Goal: Task Accomplishment & Management: Use online tool/utility

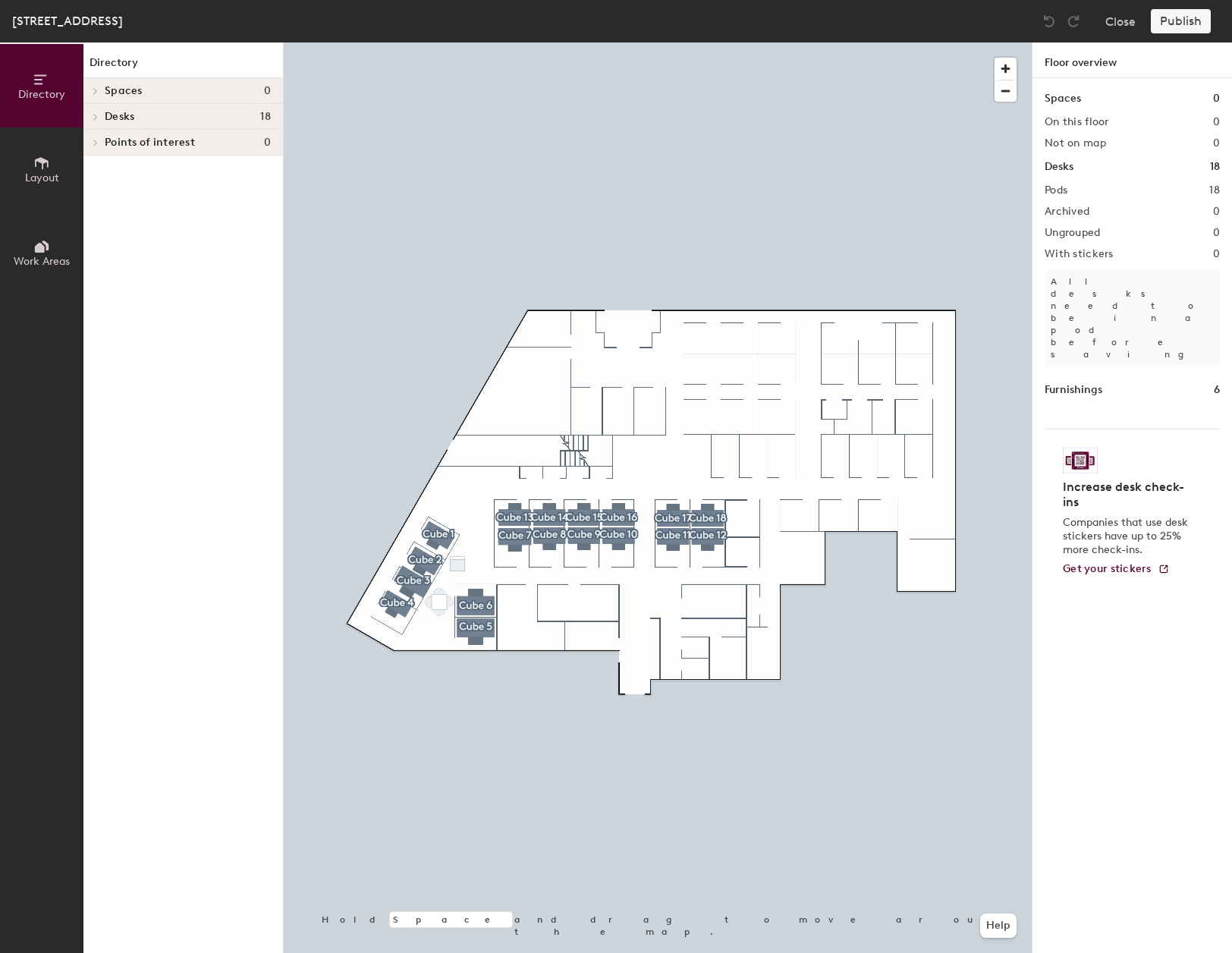
click at [145, 85] on h4 "Spaces 0" at bounding box center [188, 91] width 166 height 12
click at [118, 90] on span "Spaces" at bounding box center [124, 91] width 38 height 12
click at [41, 166] on icon at bounding box center [41, 162] width 17 height 17
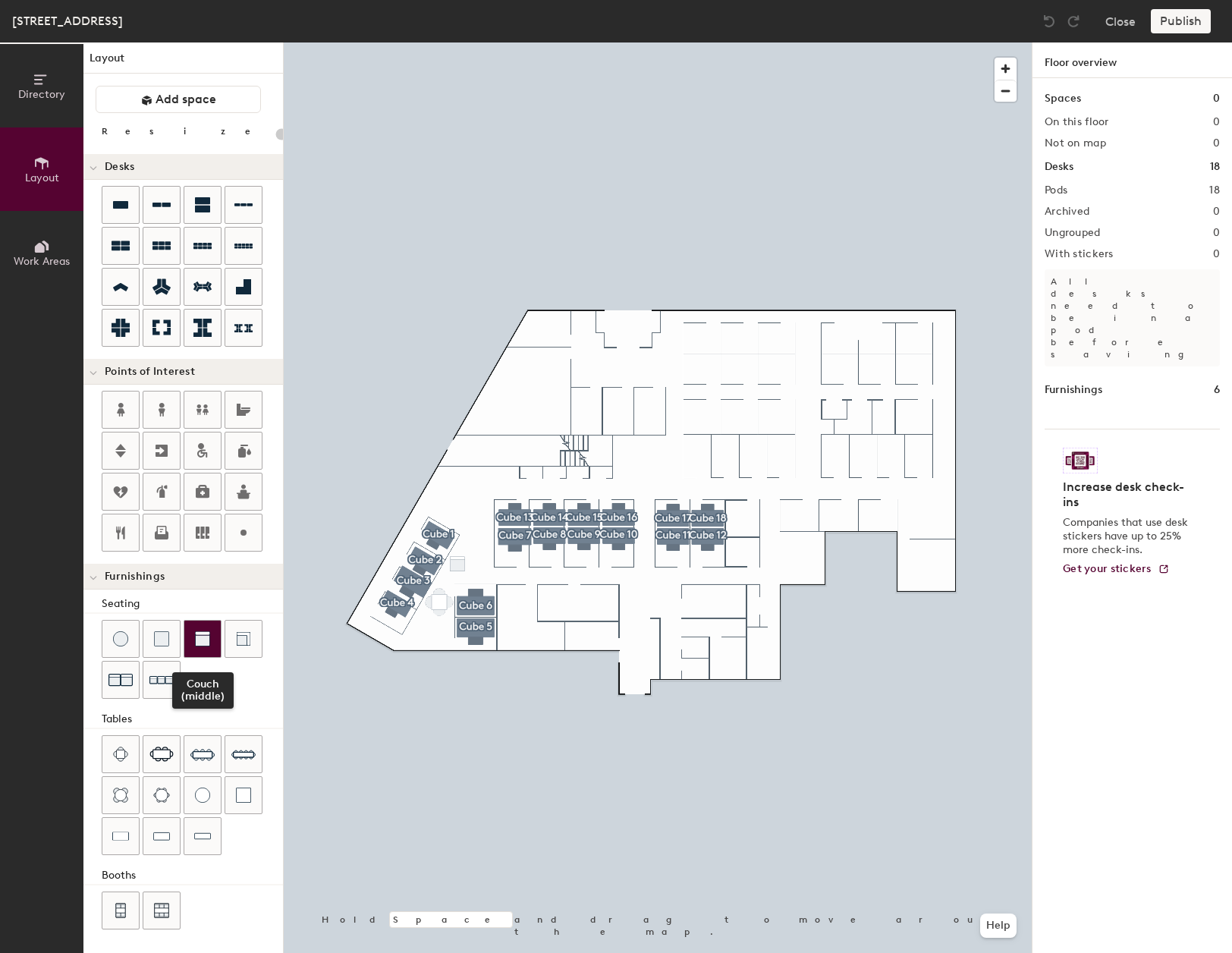
scroll to position [6, 0]
click at [37, 240] on icon at bounding box center [41, 246] width 17 height 17
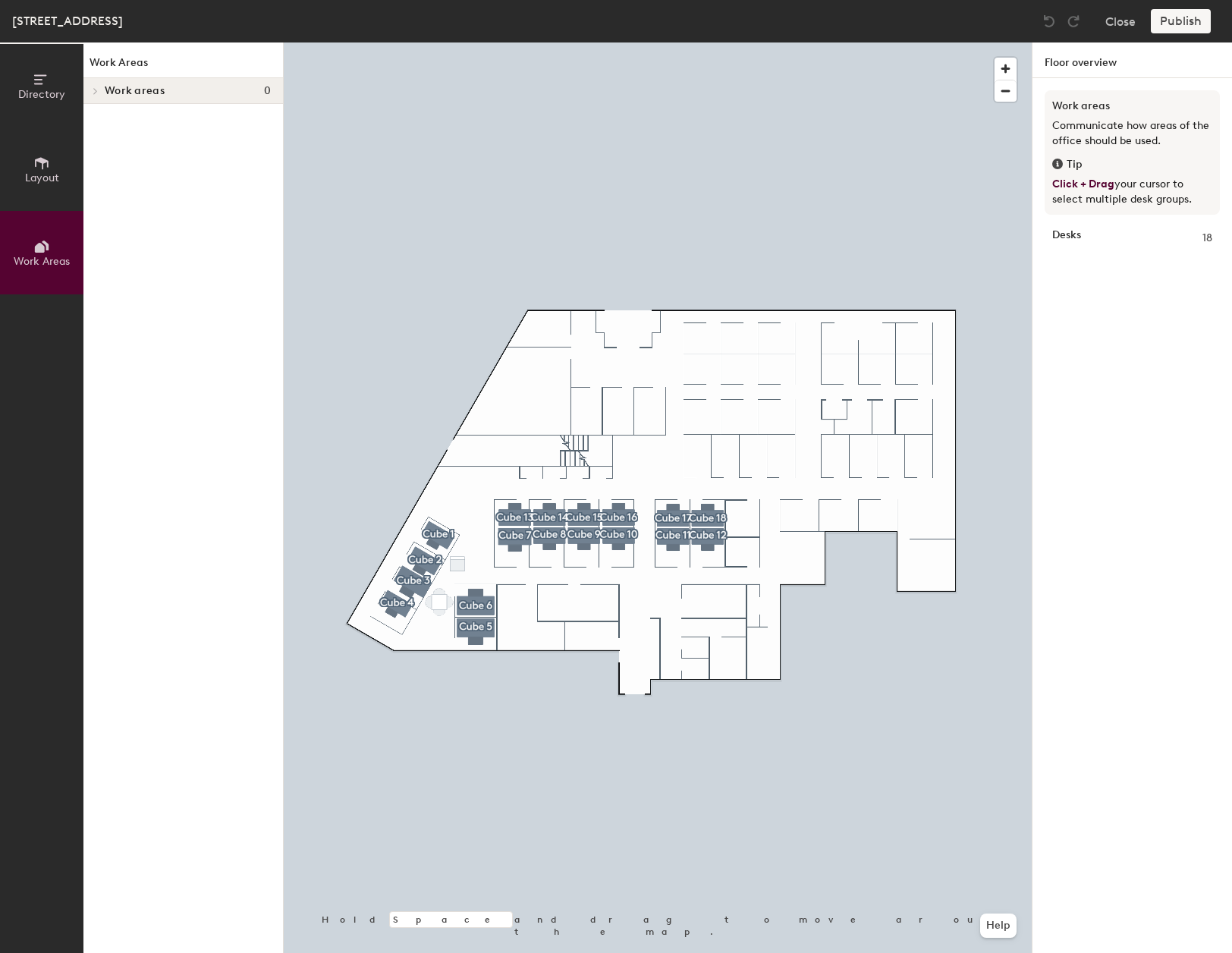
scroll to position [0, 0]
click at [41, 178] on span "Layout" at bounding box center [41, 178] width 34 height 13
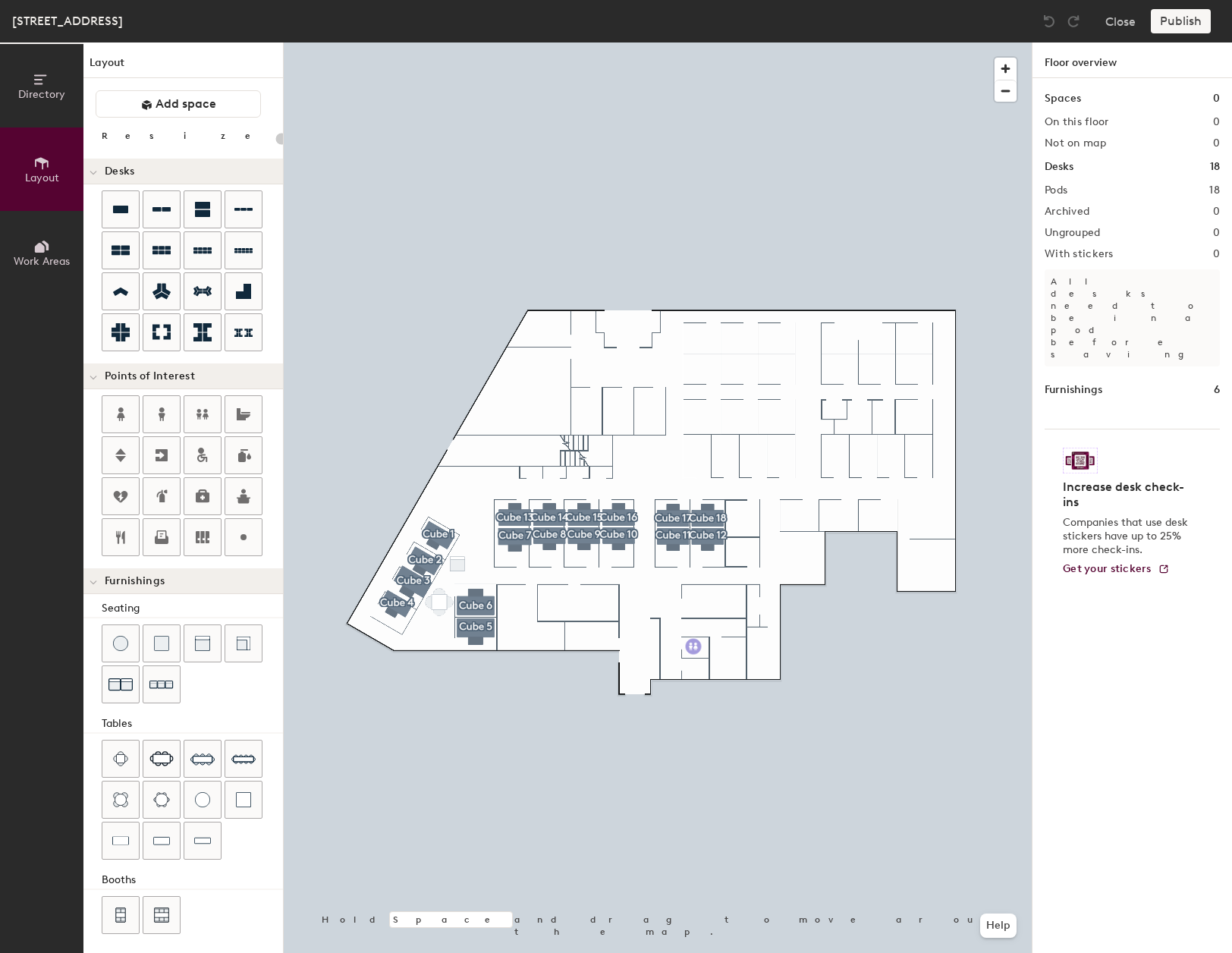
click at [693, 646] on div "Directory Layout Work Areas Layout Add space Resize Desks Points of Interest Fu…" at bounding box center [616, 498] width 1232 height 911
click at [723, 678] on span "Done" at bounding box center [722, 681] width 45 height 25
click at [201, 420] on icon at bounding box center [202, 414] width 18 height 18
click at [210, 416] on icon at bounding box center [202, 414] width 18 height 18
click at [752, 689] on span "Done" at bounding box center [760, 691] width 45 height 25
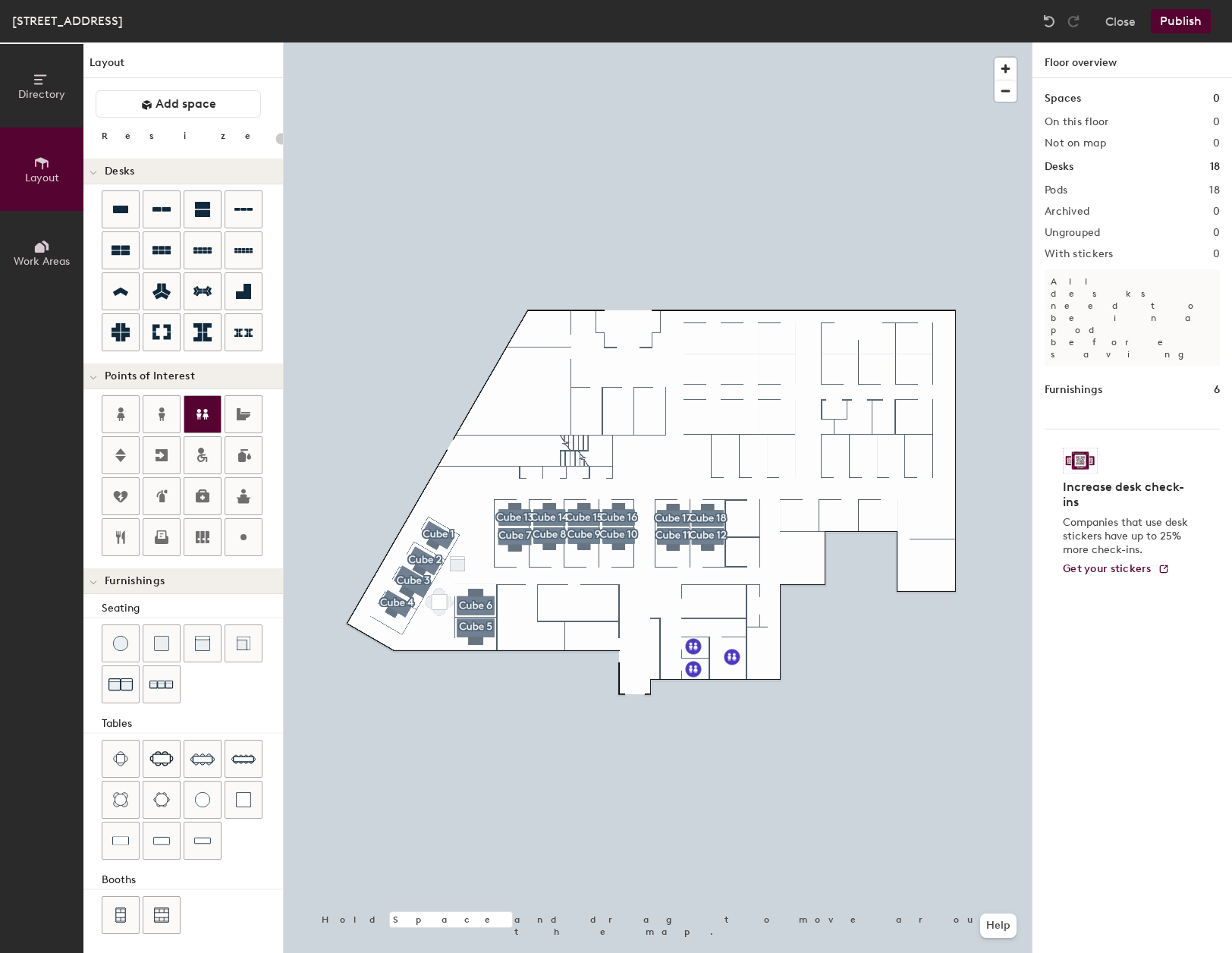
click at [209, 411] on icon at bounding box center [202, 414] width 18 height 18
click at [163, 543] on icon at bounding box center [161, 540] width 14 height 8
click at [209, 489] on icon at bounding box center [202, 496] width 18 height 18
click at [164, 459] on icon at bounding box center [161, 455] width 12 height 12
click at [228, 412] on div at bounding box center [244, 414] width 37 height 37
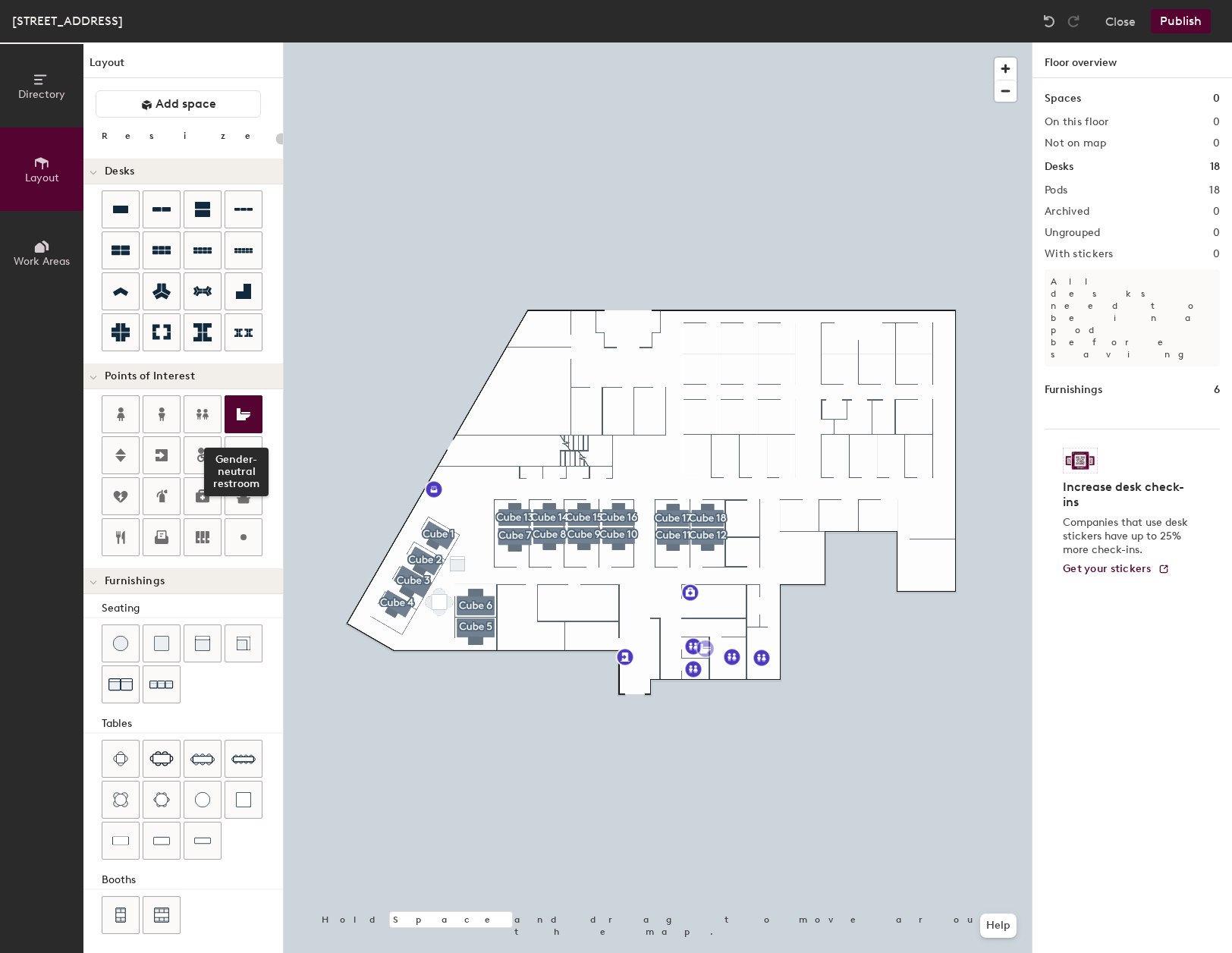
click at [244, 416] on icon at bounding box center [243, 414] width 14 height 12
click at [732, 678] on span "Delete" at bounding box center [745, 681] width 53 height 25
click at [242, 412] on icon at bounding box center [243, 414] width 18 height 18
click at [692, 42] on div at bounding box center [657, 42] width 748 height 0
click at [758, 709] on span "Delete" at bounding box center [745, 703] width 53 height 25
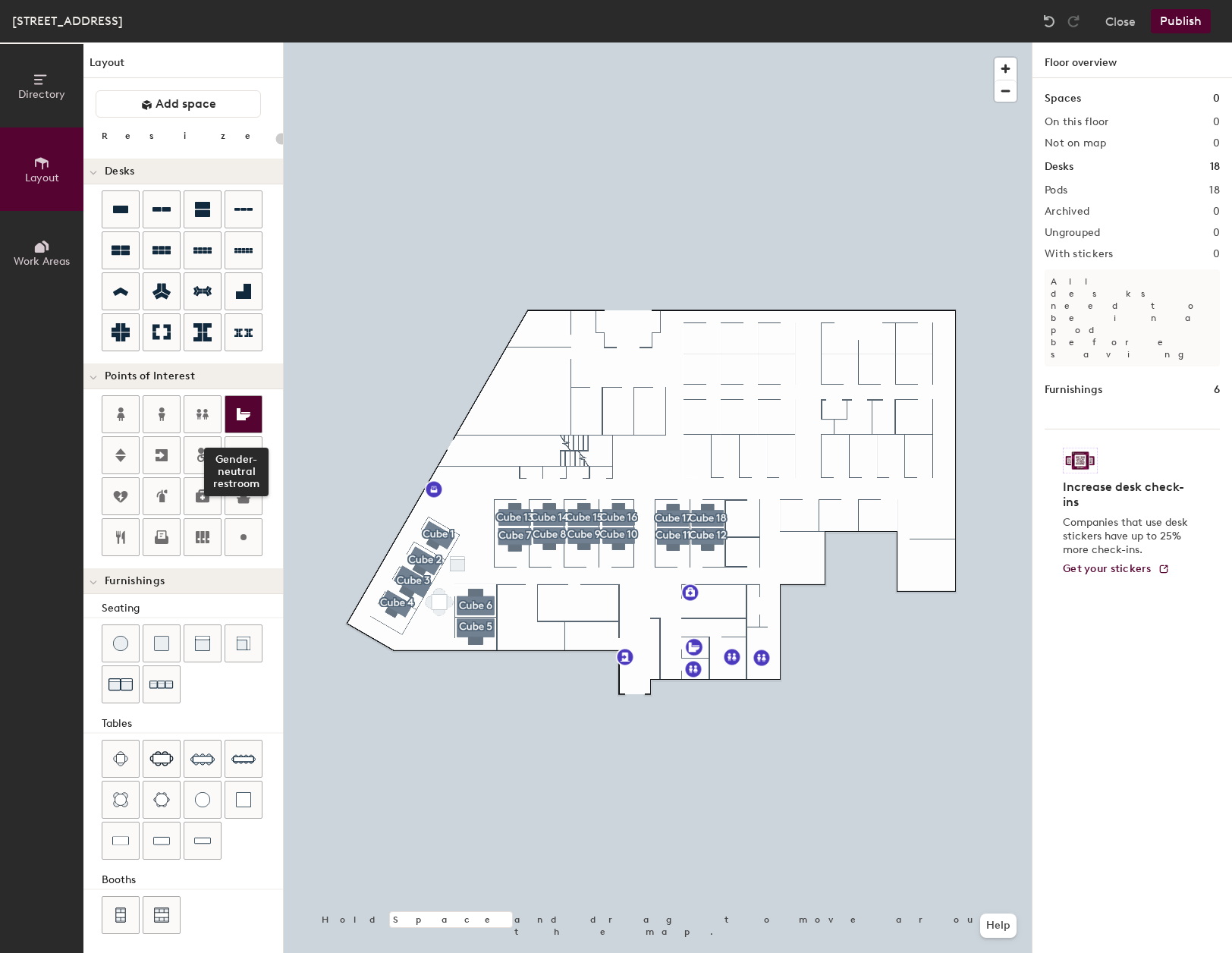
click at [236, 417] on icon at bounding box center [243, 414] width 18 height 18
click at [764, 693] on span "Done" at bounding box center [774, 704] width 45 height 25
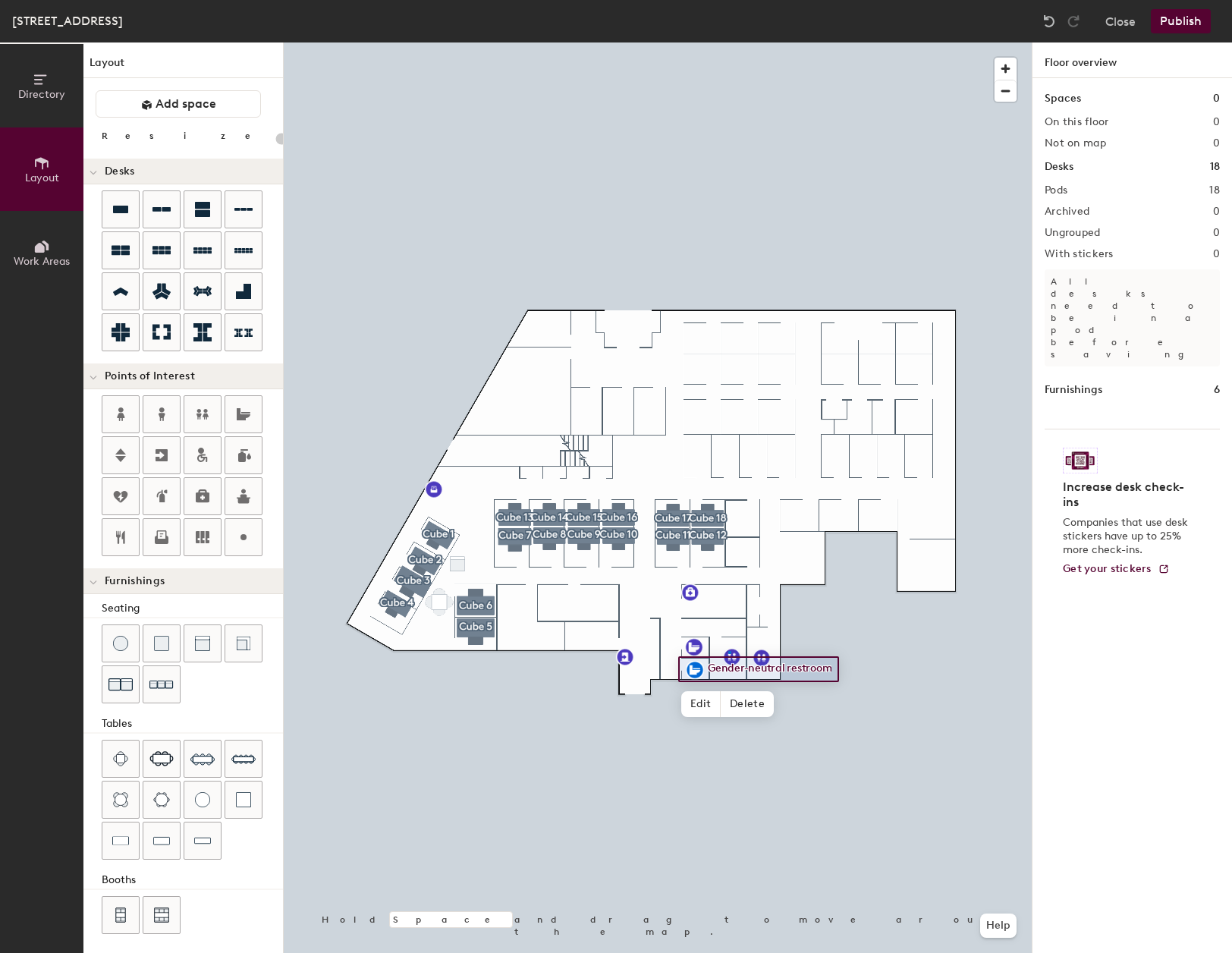
click at [729, 42] on div at bounding box center [657, 42] width 748 height 0
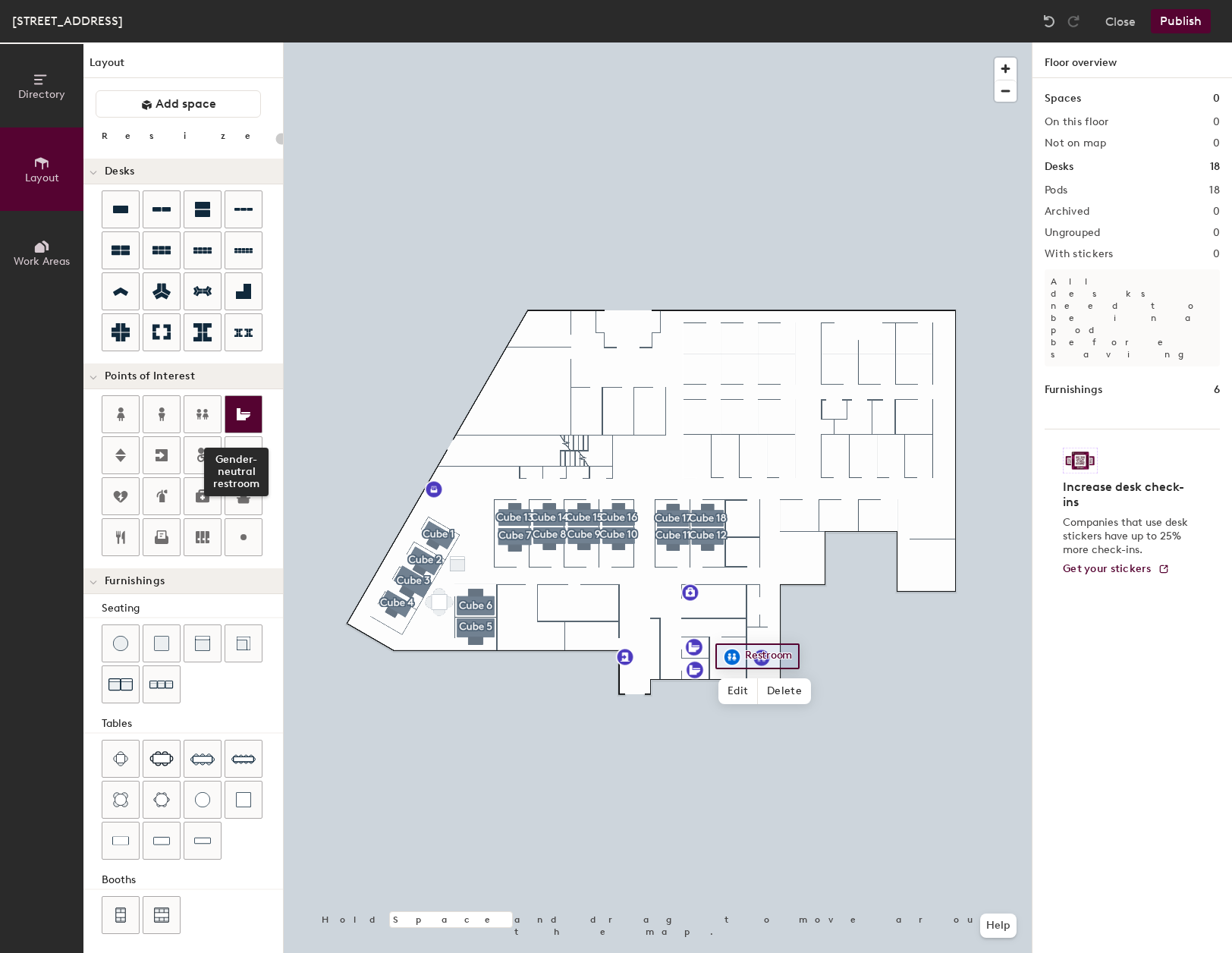
click at [251, 409] on icon at bounding box center [243, 414] width 18 height 18
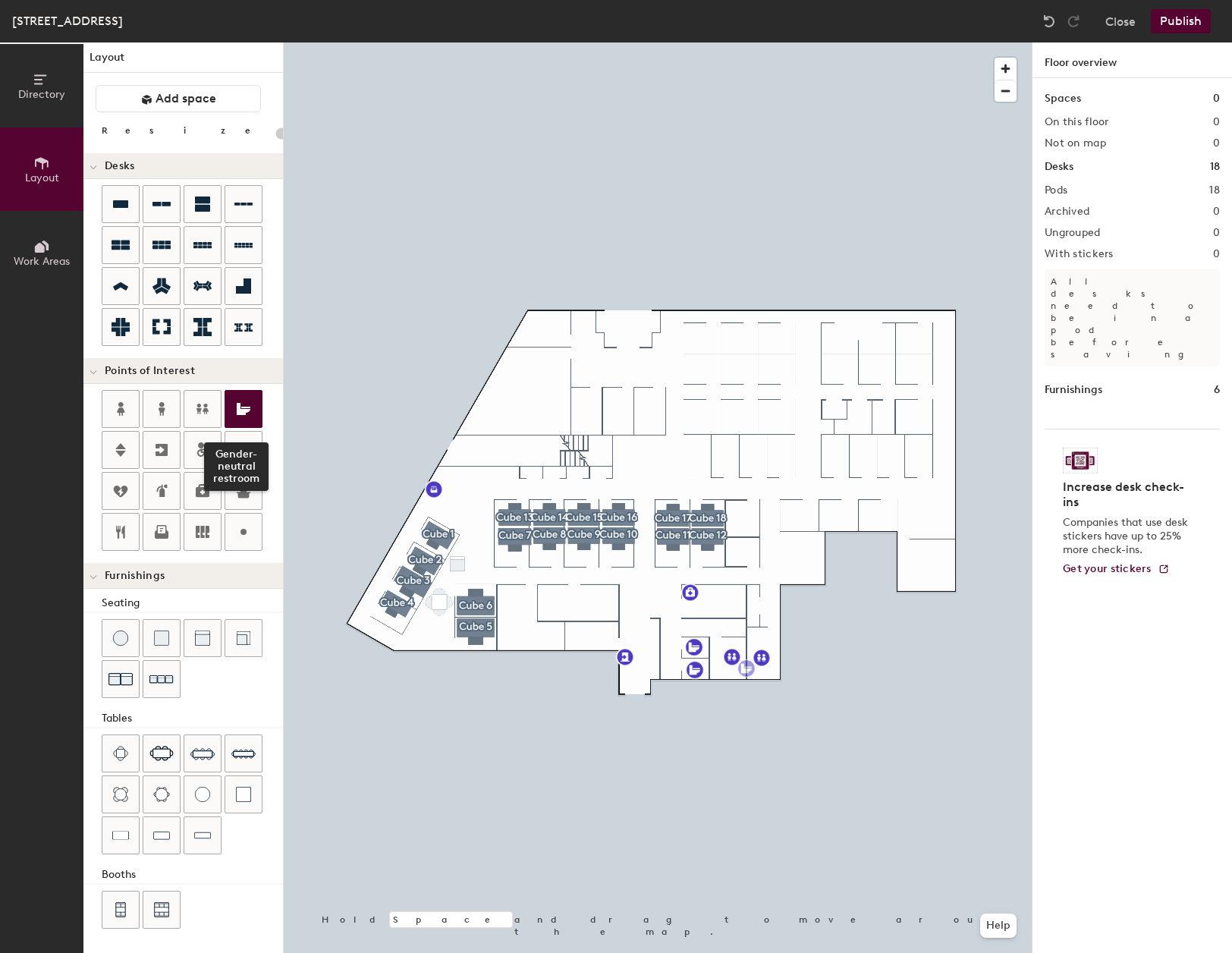
click at [245, 403] on icon at bounding box center [243, 408] width 18 height 18
click at [734, 42] on div at bounding box center [657, 42] width 748 height 0
click at [782, 691] on span "Delete" at bounding box center [784, 691] width 53 height 25
click at [800, 694] on span "Delete" at bounding box center [813, 692] width 53 height 25
click at [246, 411] on icon at bounding box center [243, 408] width 14 height 12
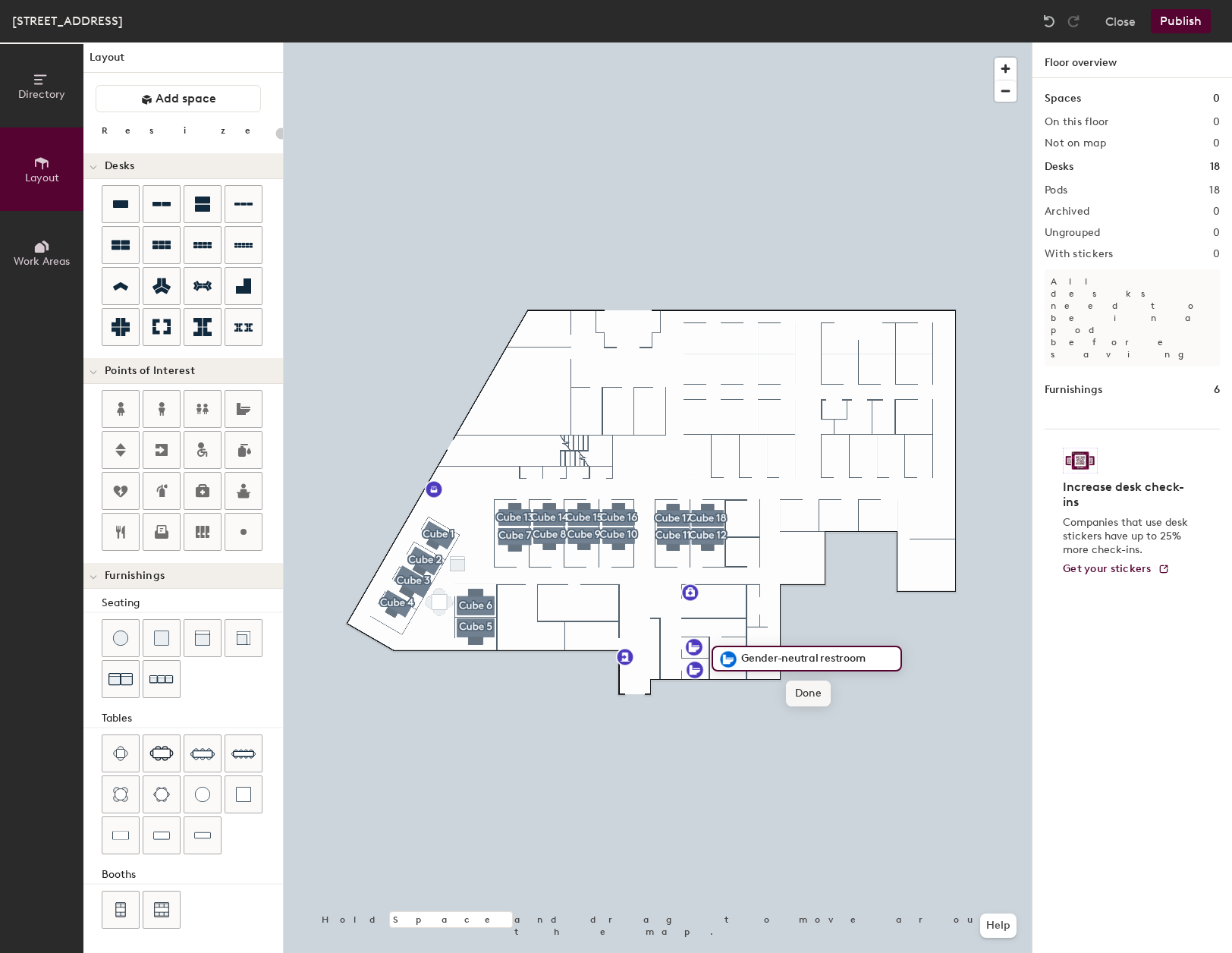
click at [801, 687] on span "Done" at bounding box center [808, 693] width 45 height 25
click at [259, 416] on div at bounding box center [244, 409] width 37 height 37
click at [832, 693] on span "Done" at bounding box center [842, 694] width 45 height 25
click at [1093, 771] on div "Spaces 0 On this floor 0 Not on map 0 Desks 18 Pods 18 Archived 0 Ungrouped 0 W…" at bounding box center [1132, 533] width 200 height 911
click at [126, 528] on icon at bounding box center [120, 532] width 18 height 18
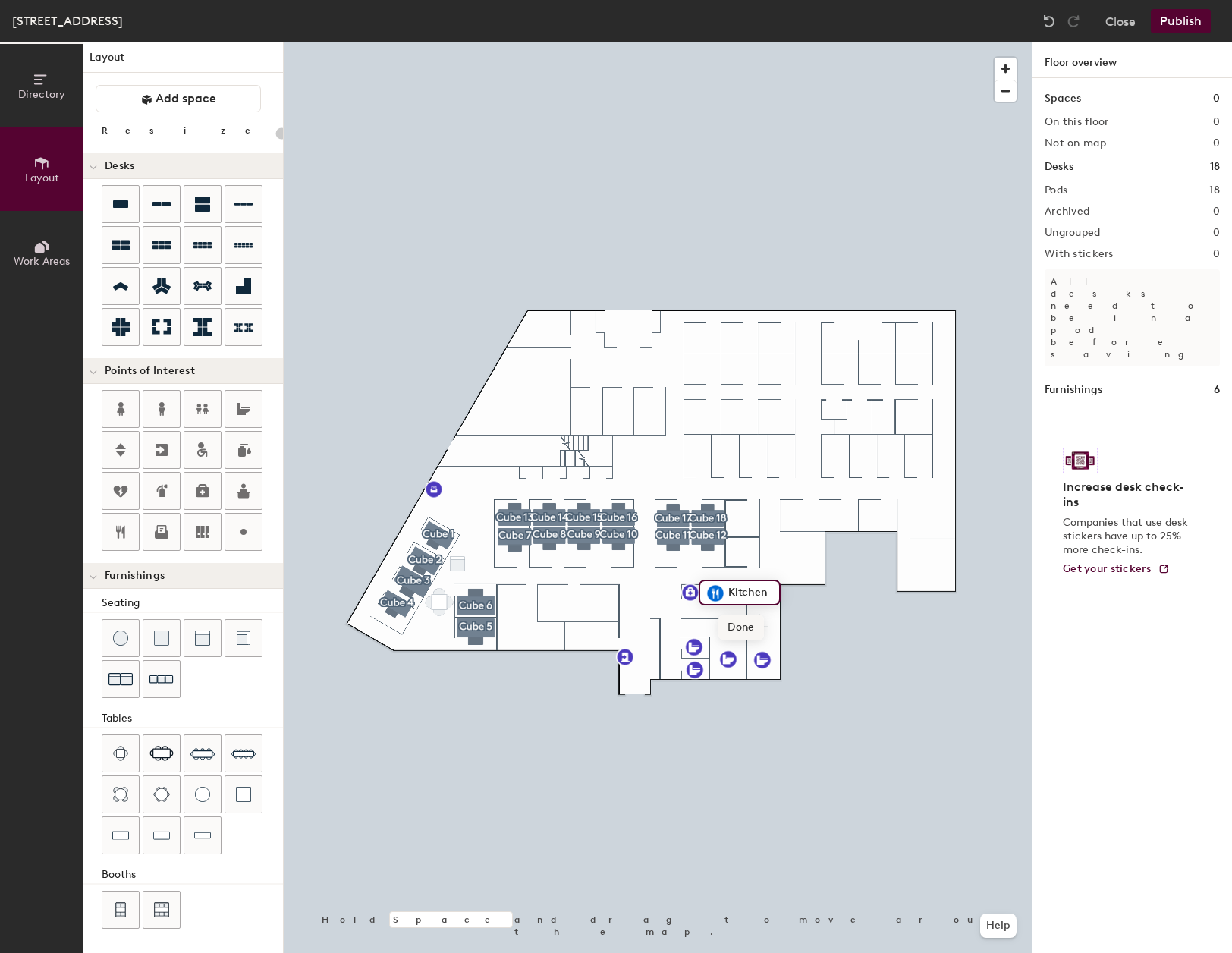
click at [740, 623] on span "Done" at bounding box center [740, 627] width 45 height 25
click at [240, 525] on icon at bounding box center [243, 532] width 18 height 18
type input "20"
type input "Storage"
click at [240, 529] on icon at bounding box center [243, 532] width 18 height 18
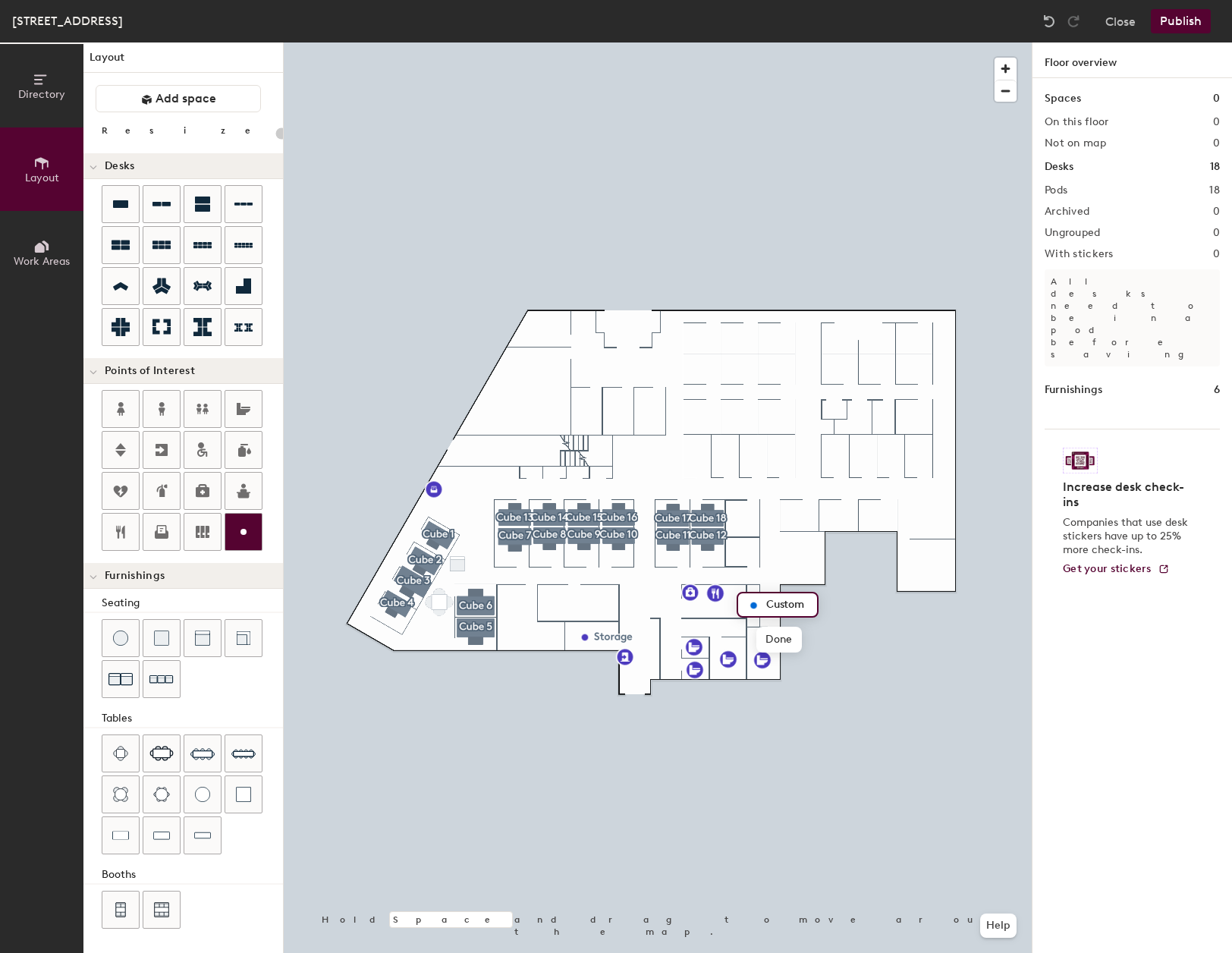
type input "20"
type input "s"
type input "Storage"
click at [241, 529] on icon at bounding box center [243, 532] width 18 height 18
type input "20"
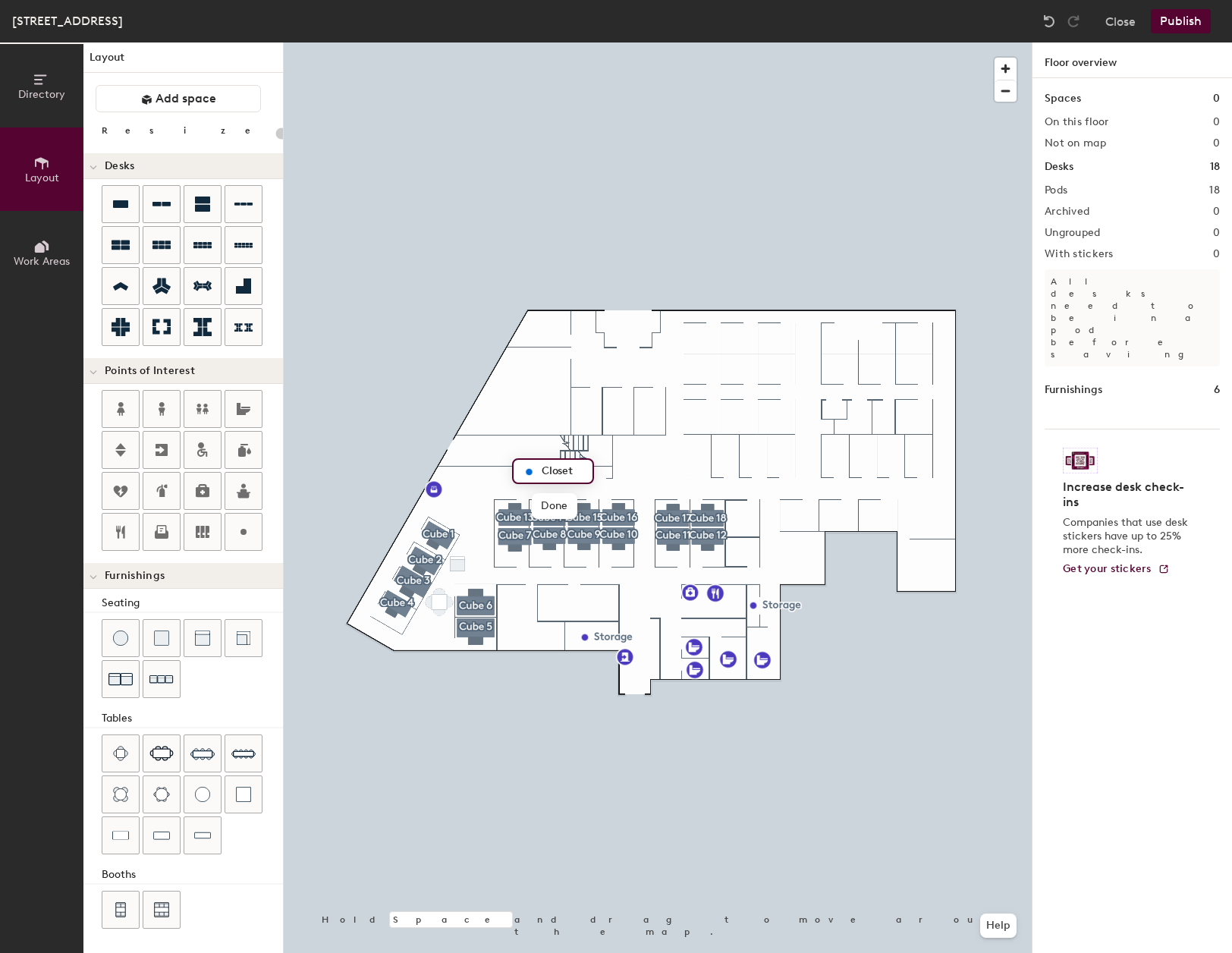
type input "Closet"
click at [236, 529] on icon at bounding box center [243, 532] width 18 height 18
type input "20"
type input "IT Closet"
click at [770, 557] on span "Done" at bounding box center [773, 553] width 45 height 25
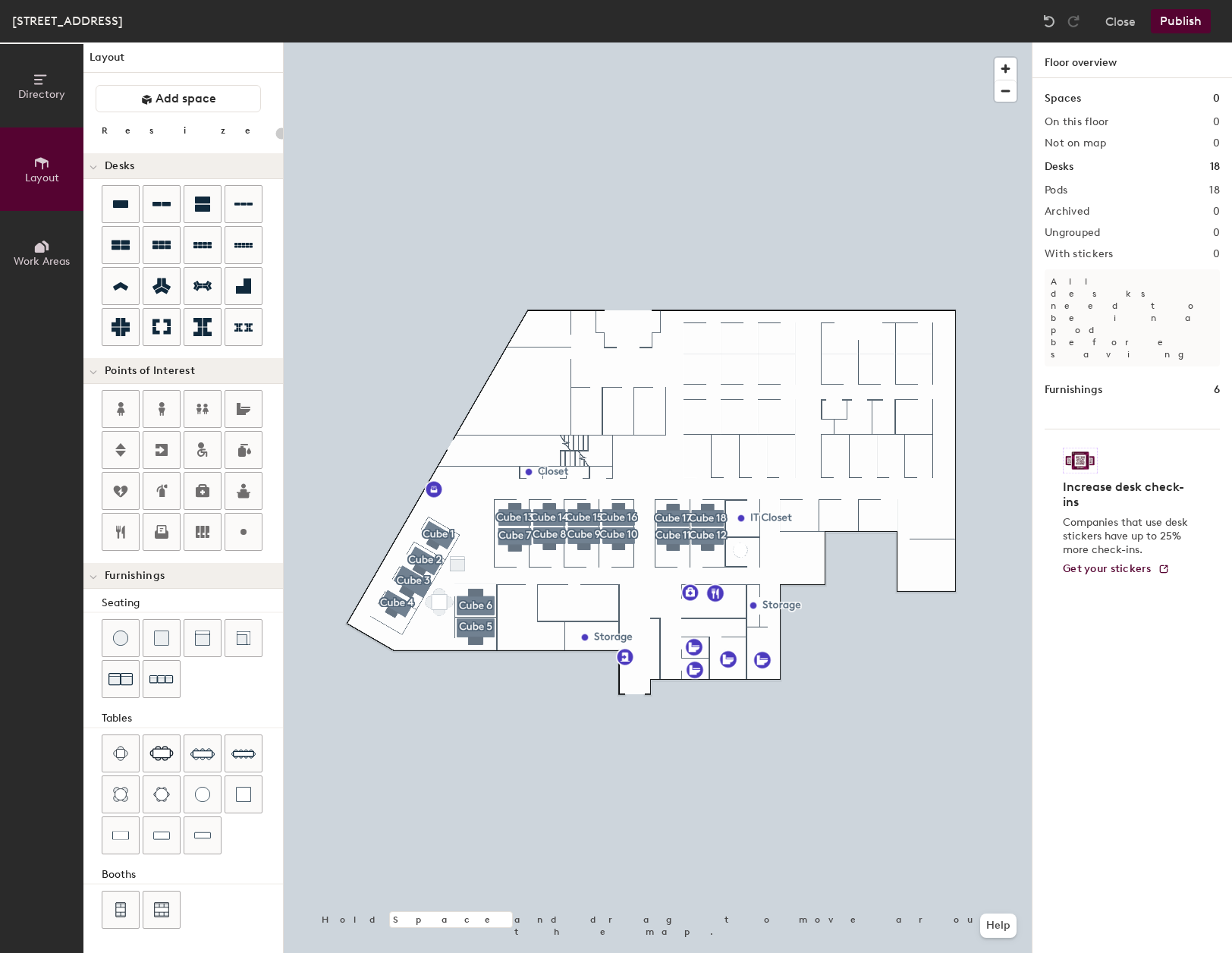
click at [740, 548] on div "Directory Layout Work Areas Layout Add space Resize Desks Points of Interest Fu…" at bounding box center [616, 498] width 1232 height 911
click at [252, 209] on div at bounding box center [244, 204] width 37 height 37
type input "240"
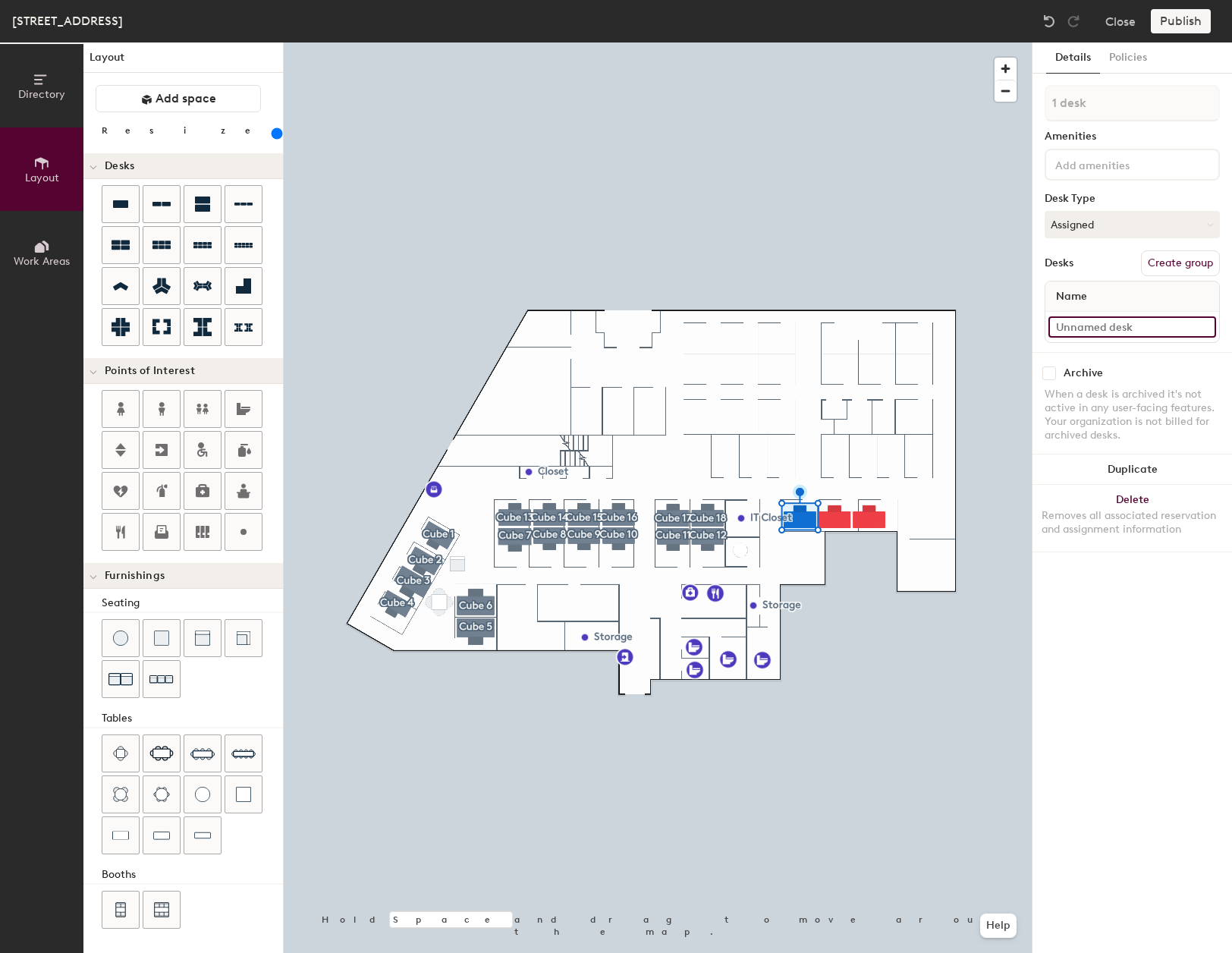
click at [1125, 328] on input at bounding box center [1132, 326] width 168 height 21
type input "C"
type input "316 - Cube 19"
click at [1189, 258] on button "Create group" at bounding box center [1179, 263] width 79 height 25
click at [1004, 104] on div "Directory Layout Work Areas Layout Add space Resize Desks Points of Interest Fu…" at bounding box center [616, 498] width 1232 height 911
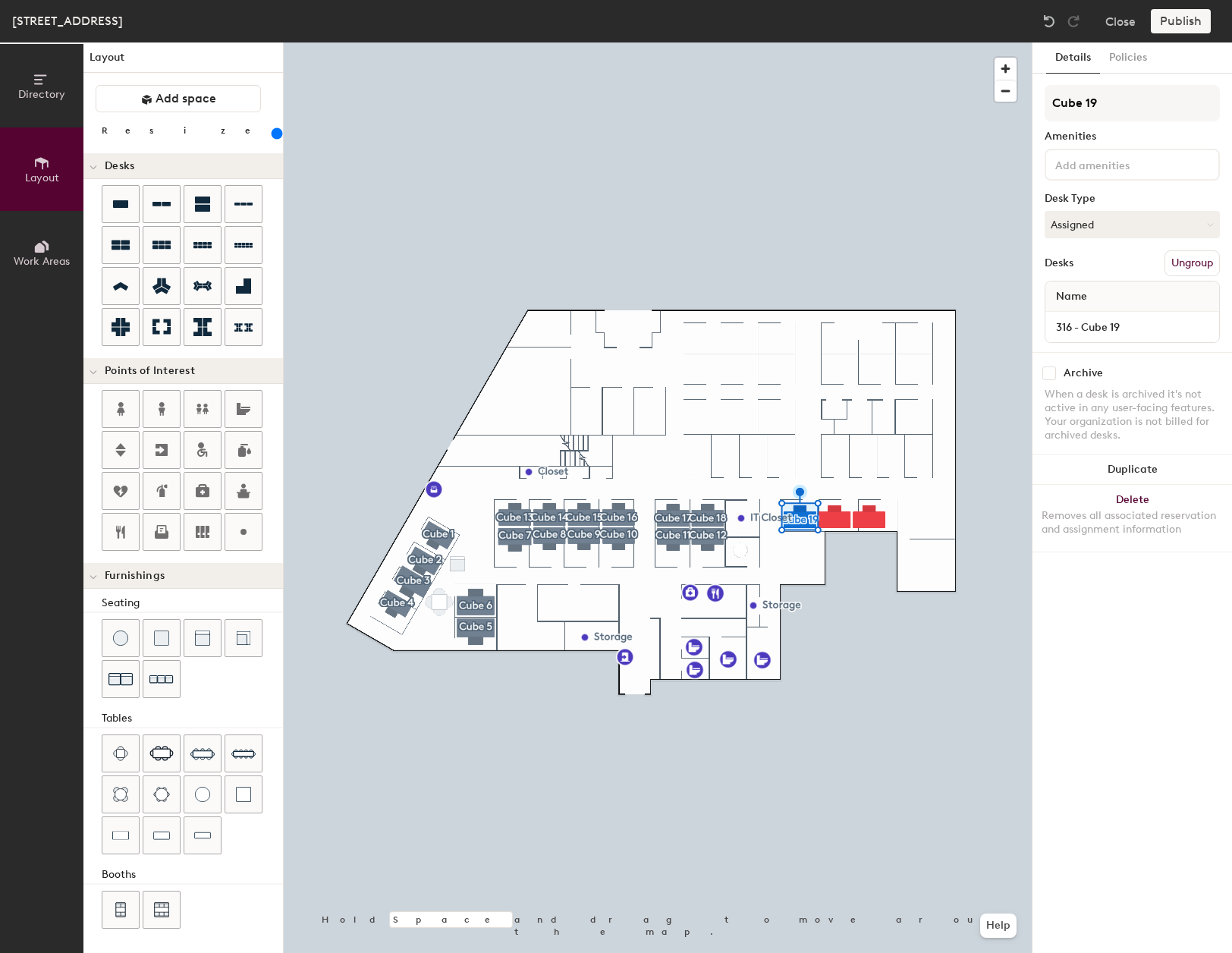
type input "Cube 19"
click at [1168, 137] on div "Amenities" at bounding box center [1132, 136] width 175 height 12
click at [838, 42] on div at bounding box center [657, 42] width 748 height 0
click at [1094, 318] on input at bounding box center [1132, 326] width 168 height 21
type input "316 - Cube 20"
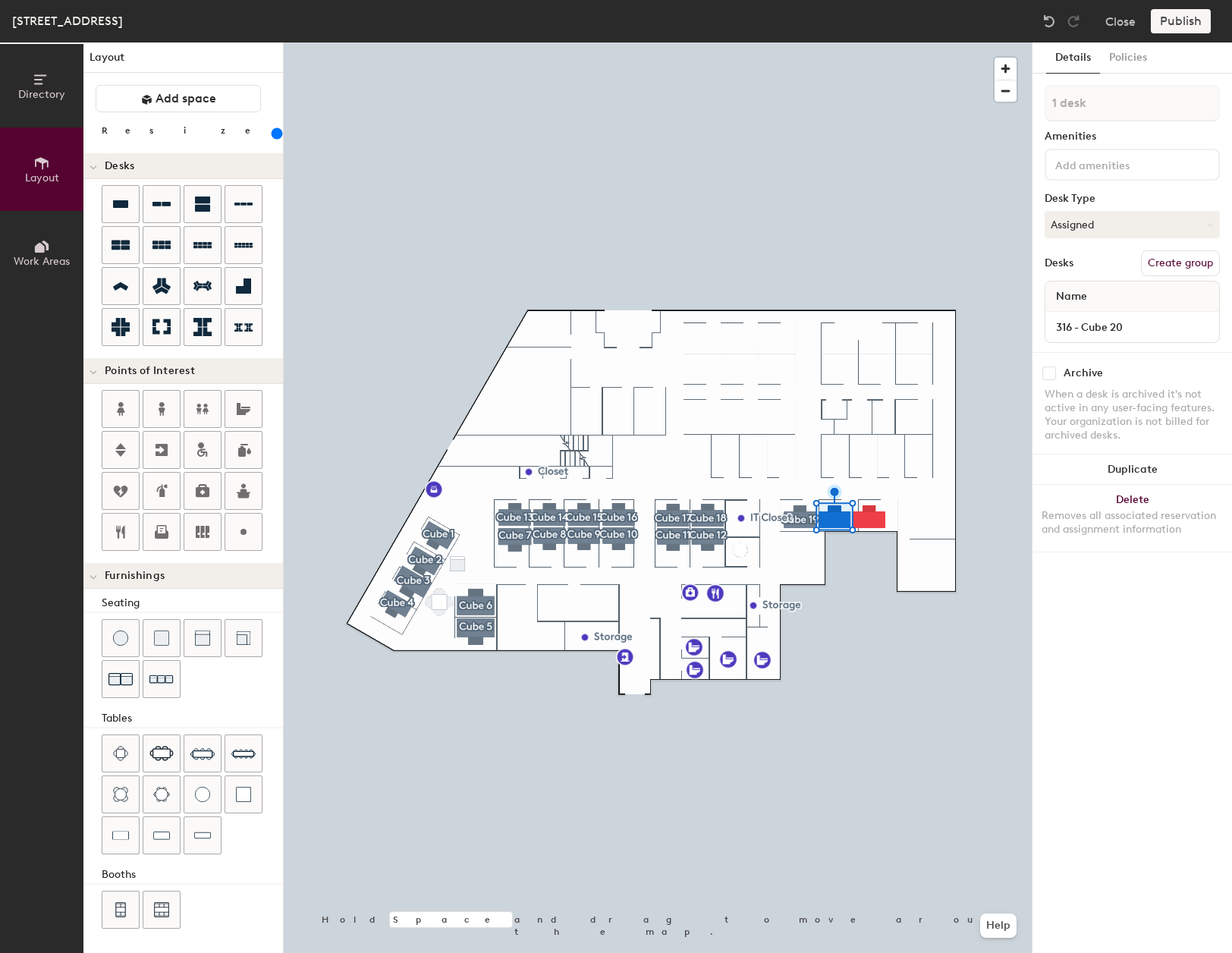
click at [1183, 261] on button "Create group" at bounding box center [1179, 263] width 79 height 25
drag, startPoint x: 1102, startPoint y: 98, endPoint x: 1043, endPoint y: 110, distance: 60.2
click at [1043, 110] on div "Details Policies Pod 20 Amenities Desk Type Assigned Desks Ungroup Name 316 - C…" at bounding box center [1132, 498] width 200 height 911
click at [1158, 105] on input "Cube 20" at bounding box center [1132, 104] width 175 height 37
type input "Cube 20"
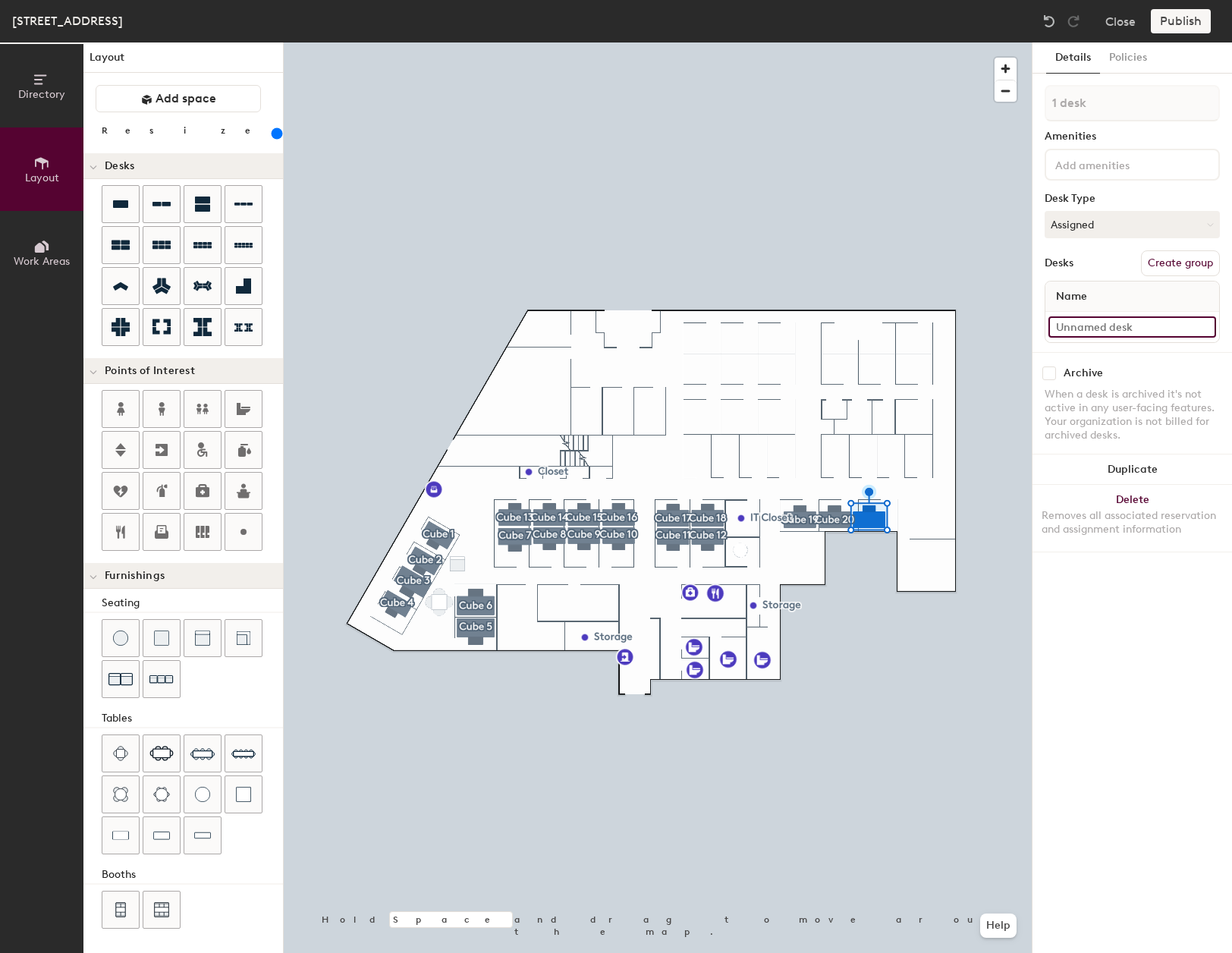
click at [1135, 333] on input at bounding box center [1132, 326] width 168 height 21
type input "316- cube 21"
click at [1188, 268] on button "Create group" at bounding box center [1179, 263] width 79 height 25
drag, startPoint x: 1117, startPoint y: 111, endPoint x: 1043, endPoint y: 112, distance: 74.0
click at [1043, 112] on div "Details Policies Pod 21 Amenities Desk Type Assigned Desks Ungroup Name 316- cu…" at bounding box center [1132, 498] width 200 height 911
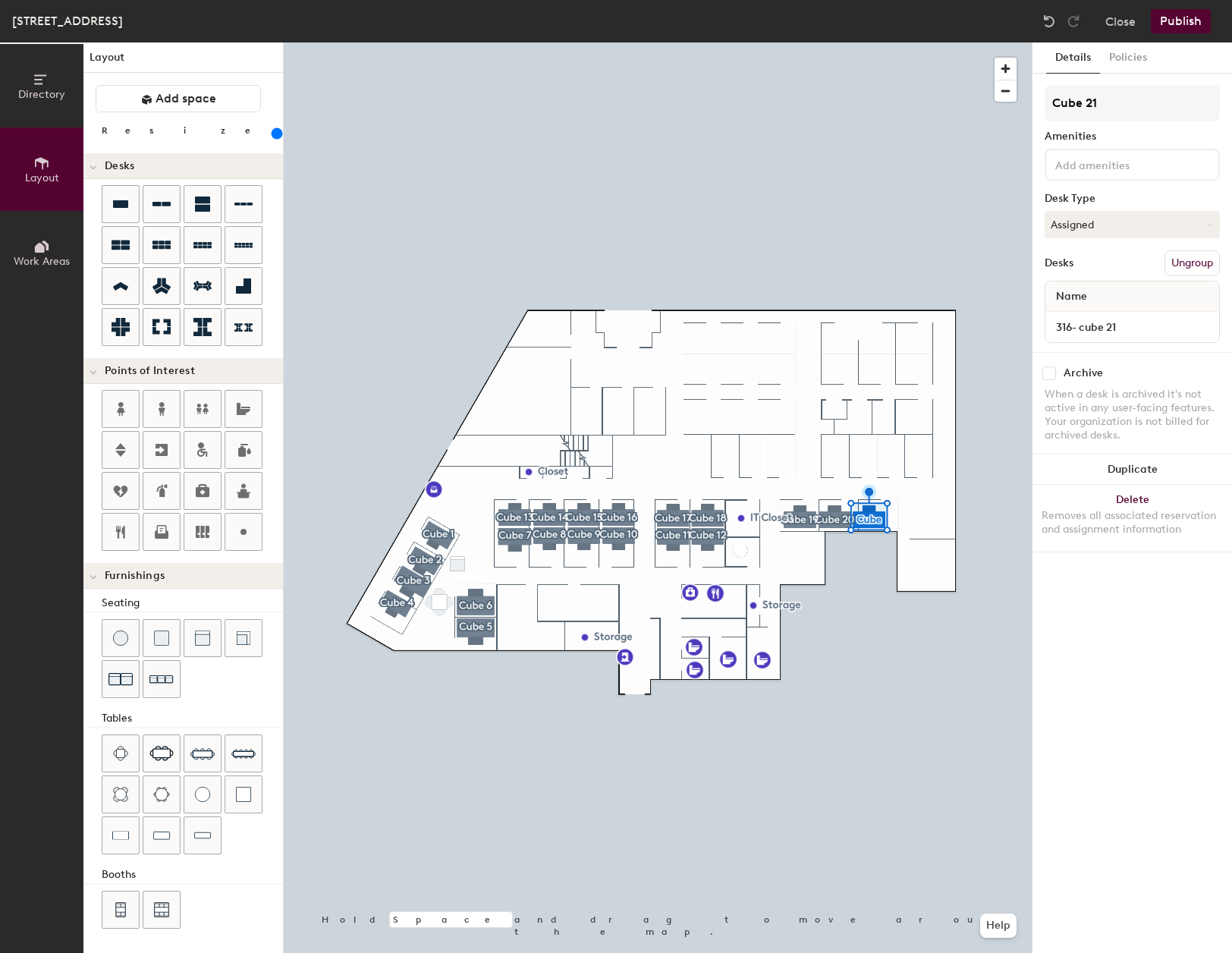
type input "Cube 21"
click at [1109, 338] on div "316- cube 21" at bounding box center [1132, 327] width 173 height 30
click at [1101, 325] on input "316- cube 21" at bounding box center [1132, 326] width 168 height 21
click at [1089, 327] on input "316- cube 21" at bounding box center [1132, 326] width 168 height 21
click at [1086, 327] on input "316- cube 21" at bounding box center [1132, 326] width 168 height 21
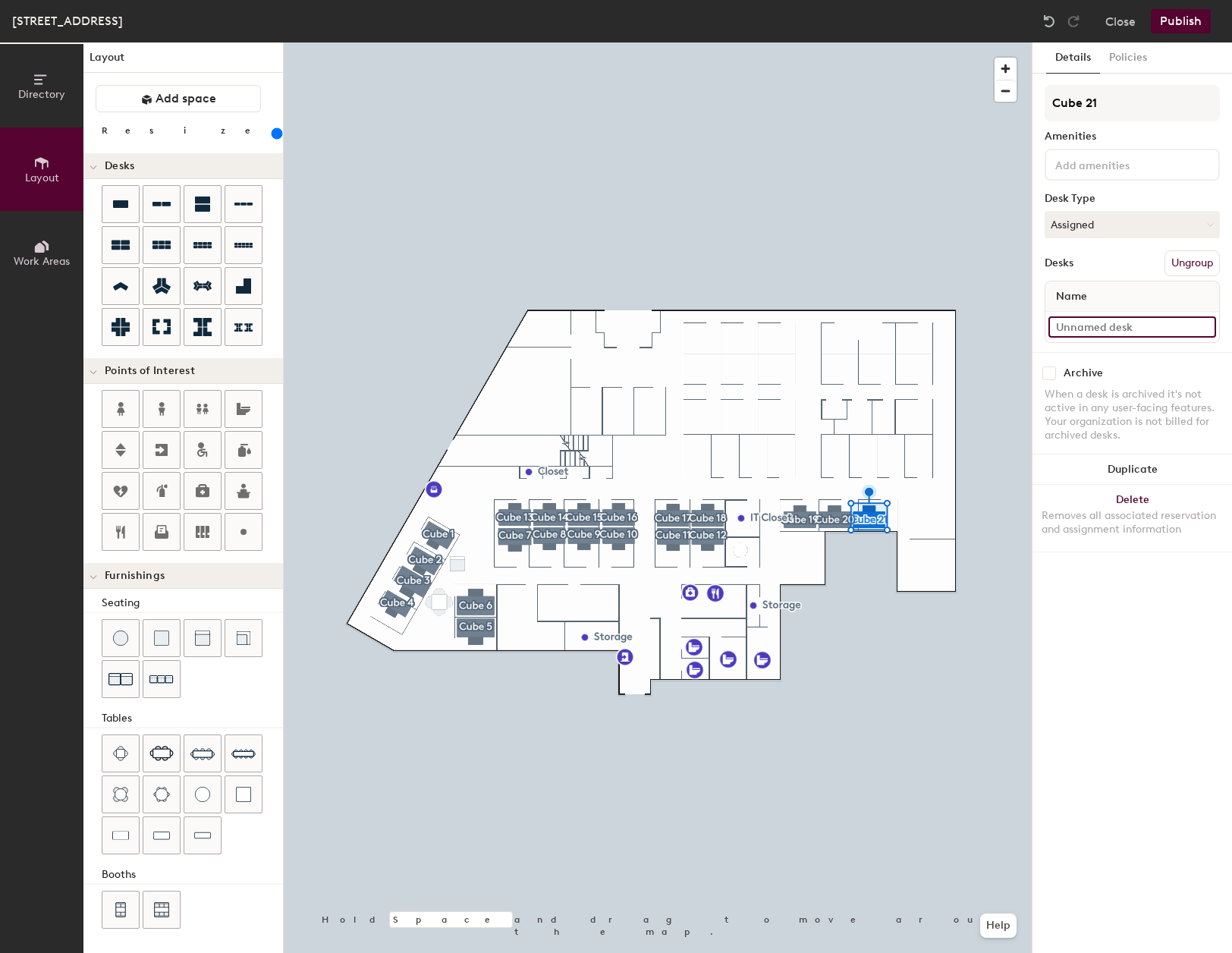
type input "C"
click at [1088, 330] on input "316- cube 21" at bounding box center [1132, 326] width 168 height 21
click at [1089, 328] on input "316- cube 21" at bounding box center [1132, 326] width 168 height 21
click at [1084, 330] on input "316- cube 21" at bounding box center [1132, 326] width 168 height 21
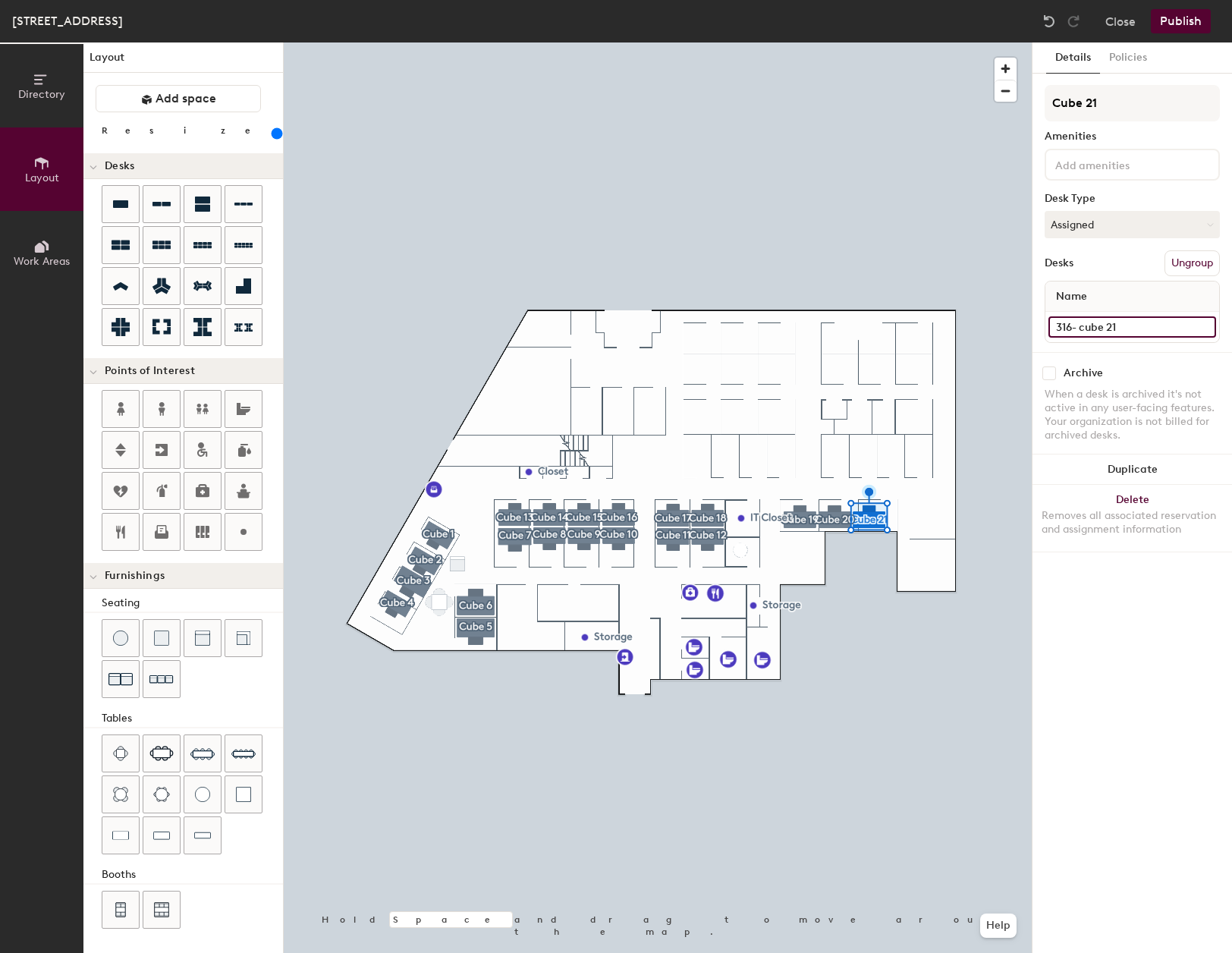
click at [1084, 330] on input "316- cube 21" at bounding box center [1132, 326] width 168 height 21
click at [1087, 327] on input "316- cube 21" at bounding box center [1132, 326] width 168 height 21
type input "316- Cube 21"
click at [1119, 253] on div "Desks Ungroup" at bounding box center [1132, 263] width 175 height 25
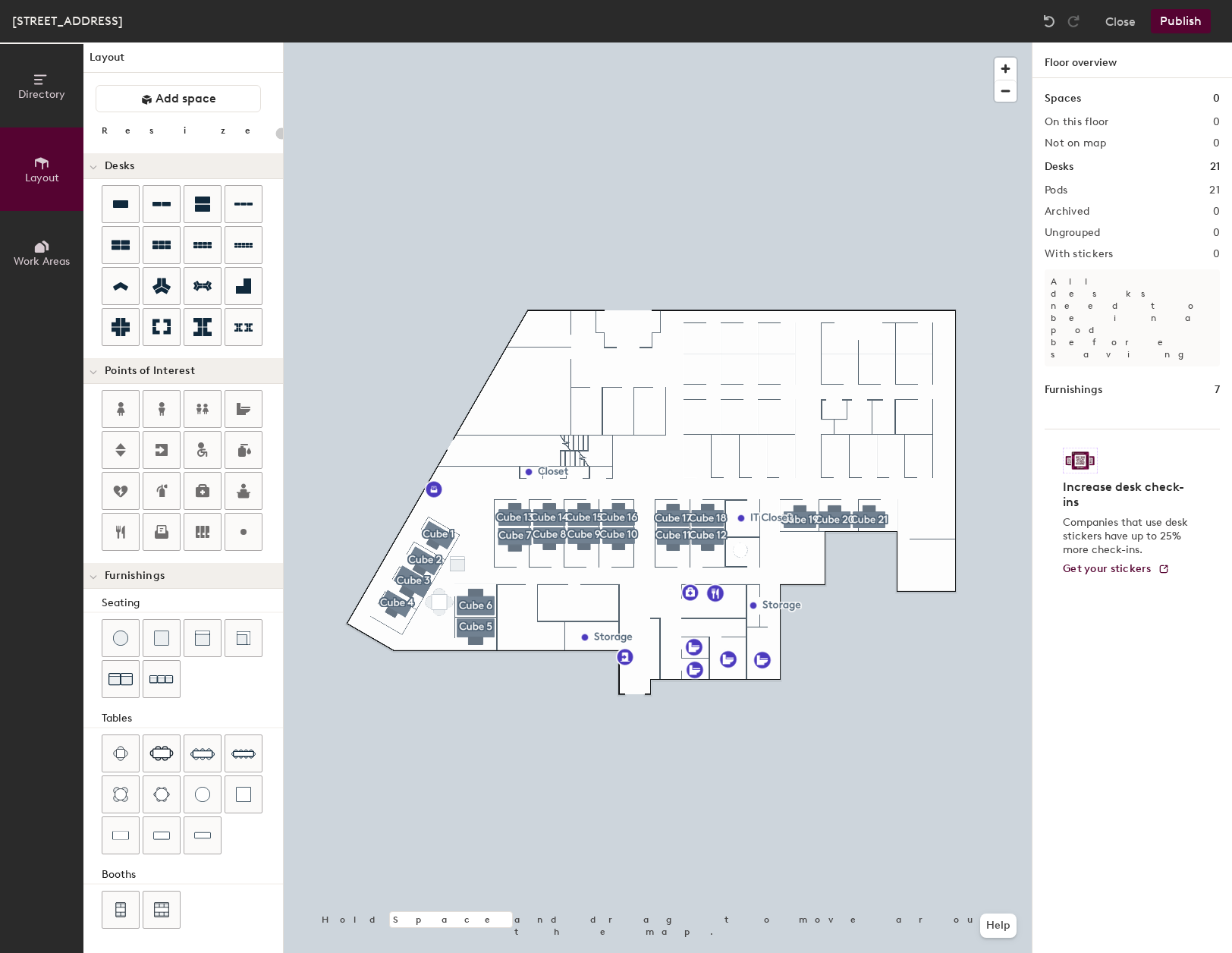
click at [1172, 21] on button "Publish" at bounding box center [1180, 21] width 60 height 24
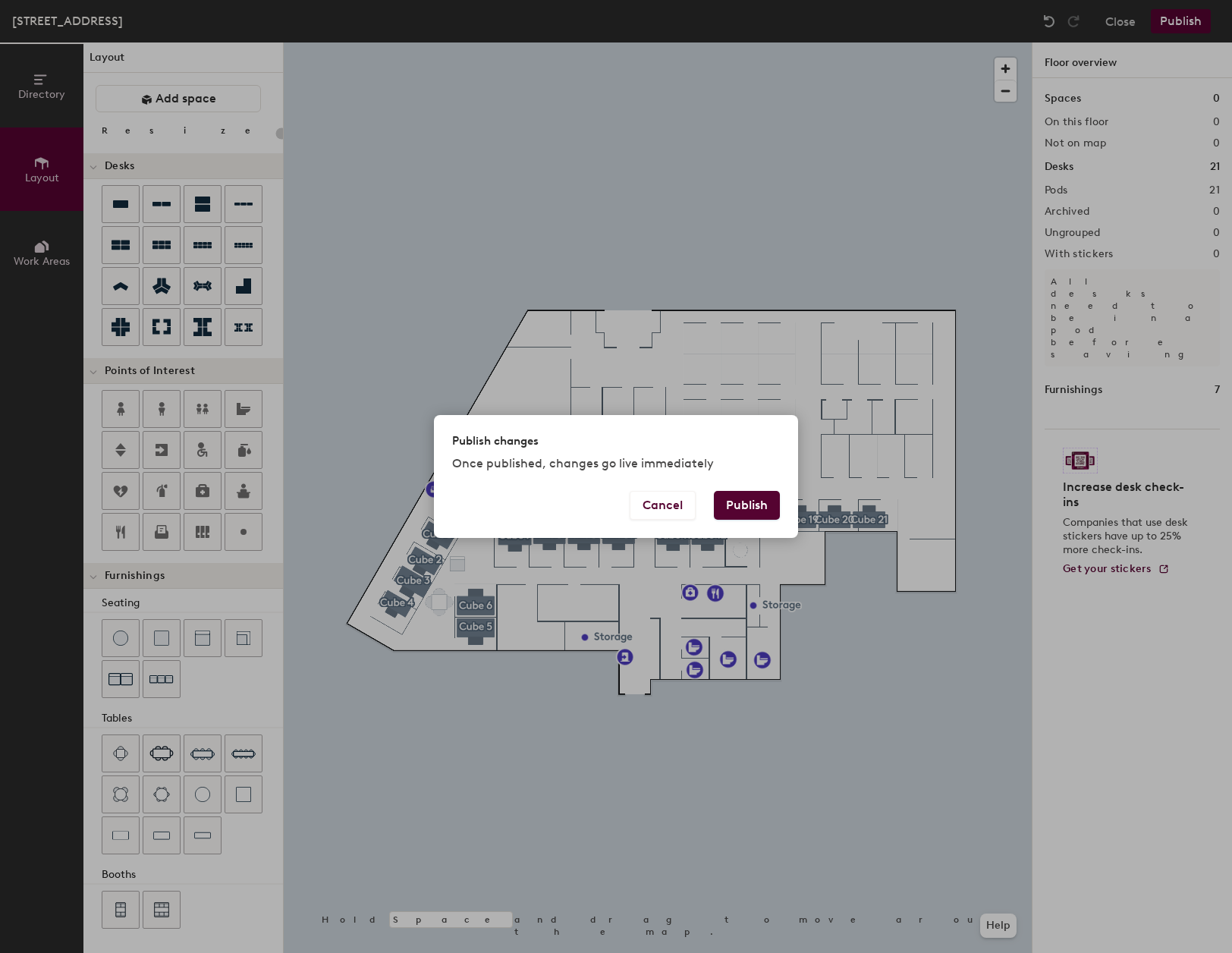
click at [749, 494] on button "Publish" at bounding box center [747, 506] width 66 height 29
type input "20"
